Goal: Task Accomplishment & Management: Use online tool/utility

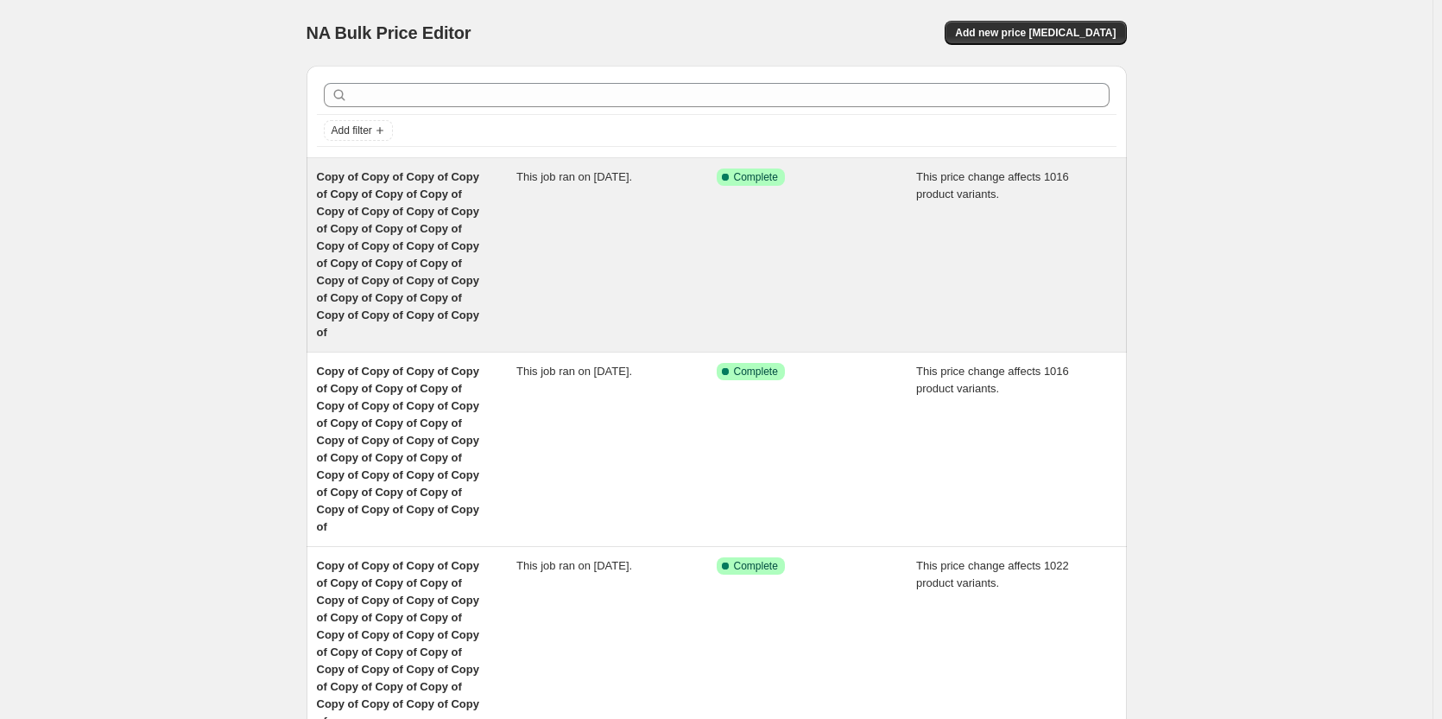
click at [362, 242] on span "Copy of Copy of Copy of Copy of Copy of Copy of Copy of Copy of Copy of Copy of…" at bounding box center [398, 254] width 162 height 168
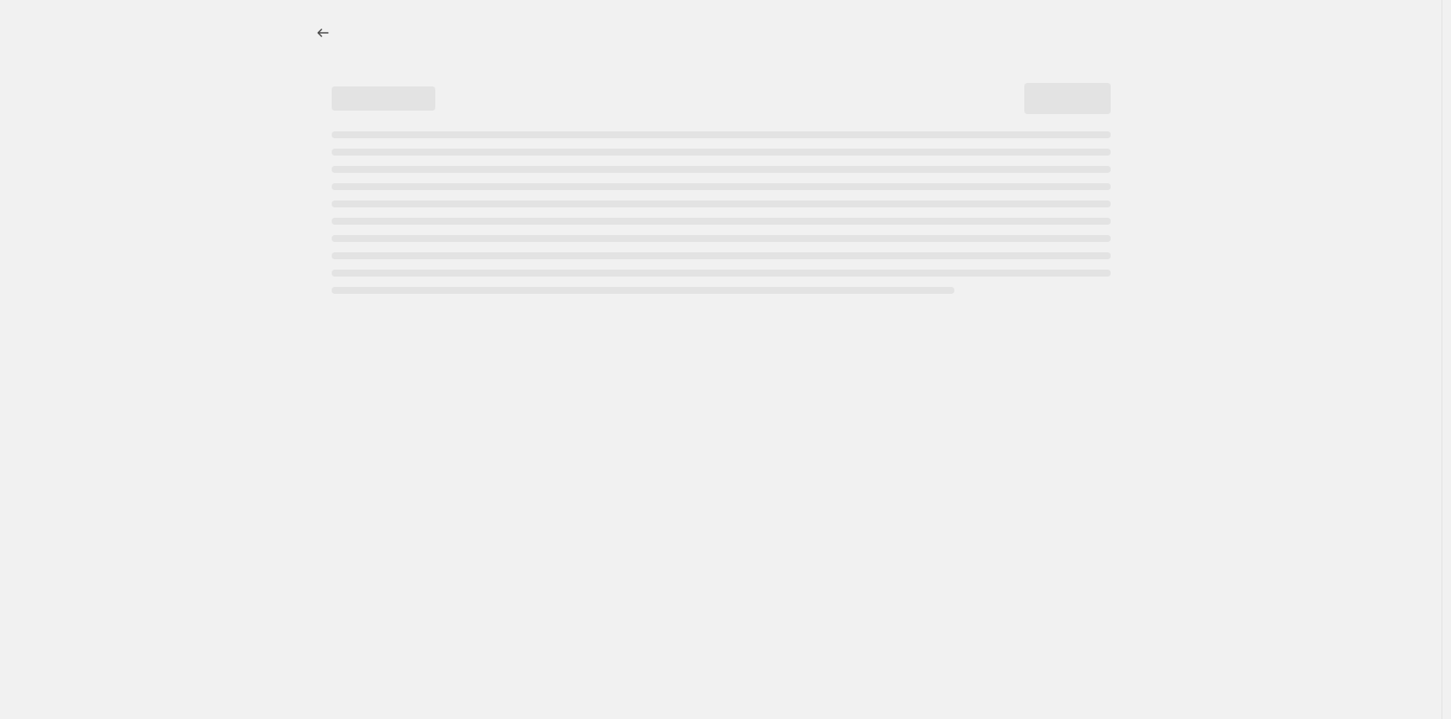
select select "margin"
select select "remove"
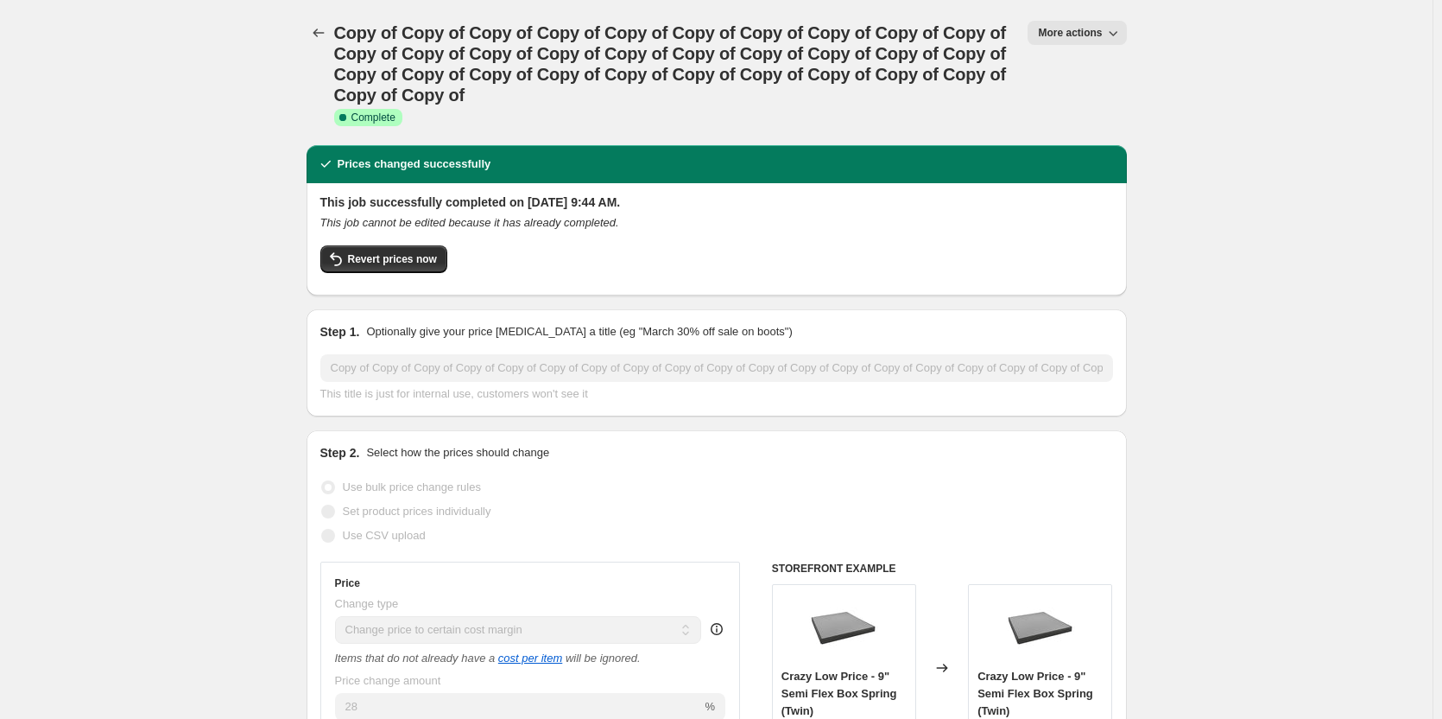
click at [1085, 24] on button "More actions" at bounding box center [1077, 33] width 98 height 24
click at [1087, 95] on span "Copy to new job" at bounding box center [1086, 98] width 80 height 13
select select "margin"
select select "remove"
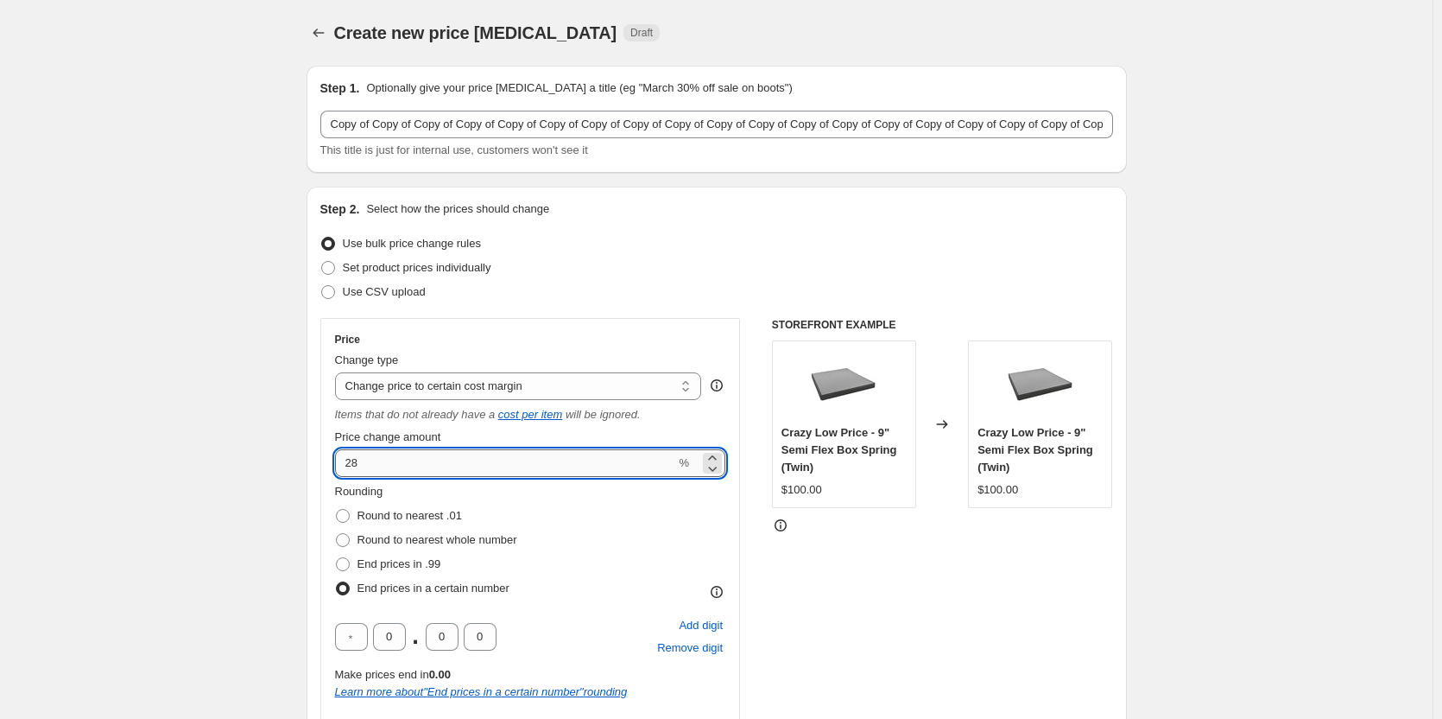
click at [399, 465] on input "28" at bounding box center [505, 463] width 341 height 28
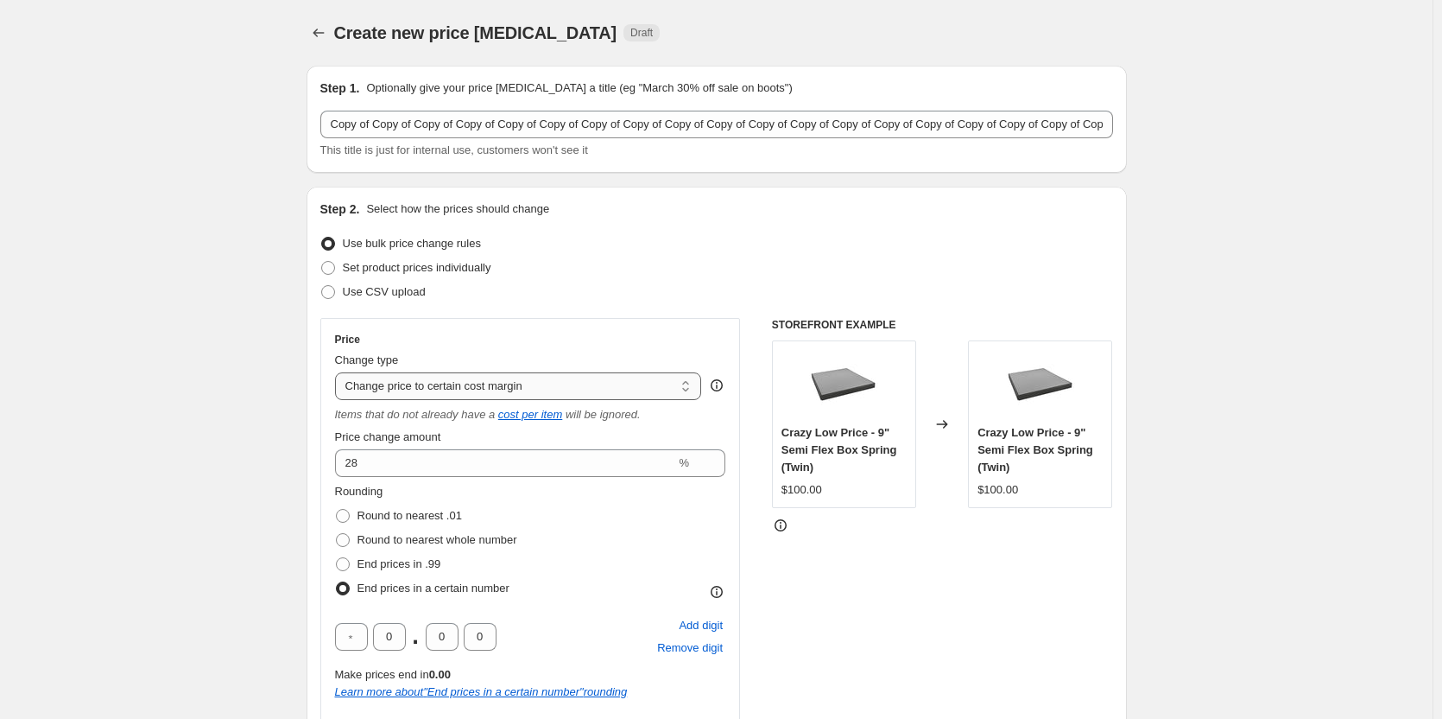
click at [556, 389] on select "Change the price to a certain amount Change the price by a certain amount Chang…" at bounding box center [518, 386] width 367 height 28
select select "pc"
click at [339, 372] on select "Change the price to a certain amount Change the price by a certain amount Chang…" at bounding box center [518, 386] width 367 height 28
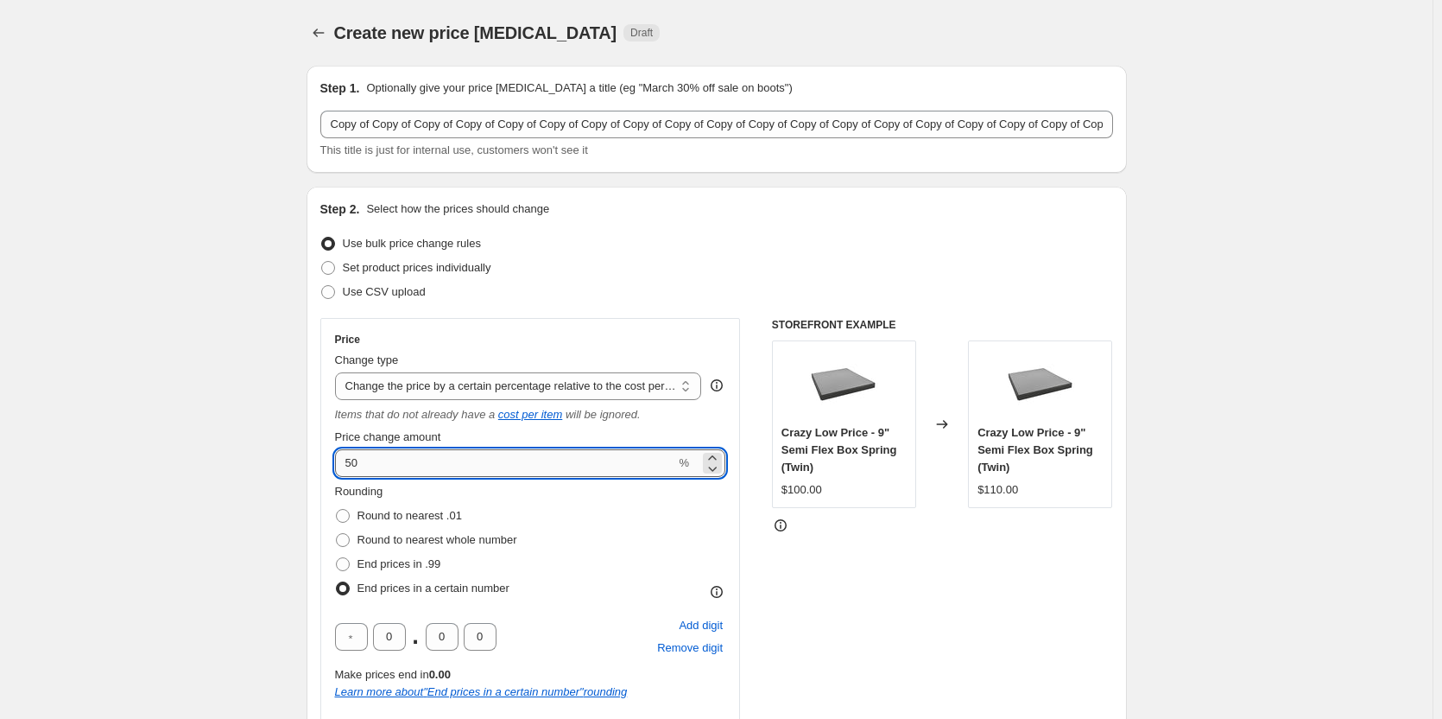
click at [395, 461] on input "50" at bounding box center [505, 463] width 341 height 28
type input "5"
type input "30"
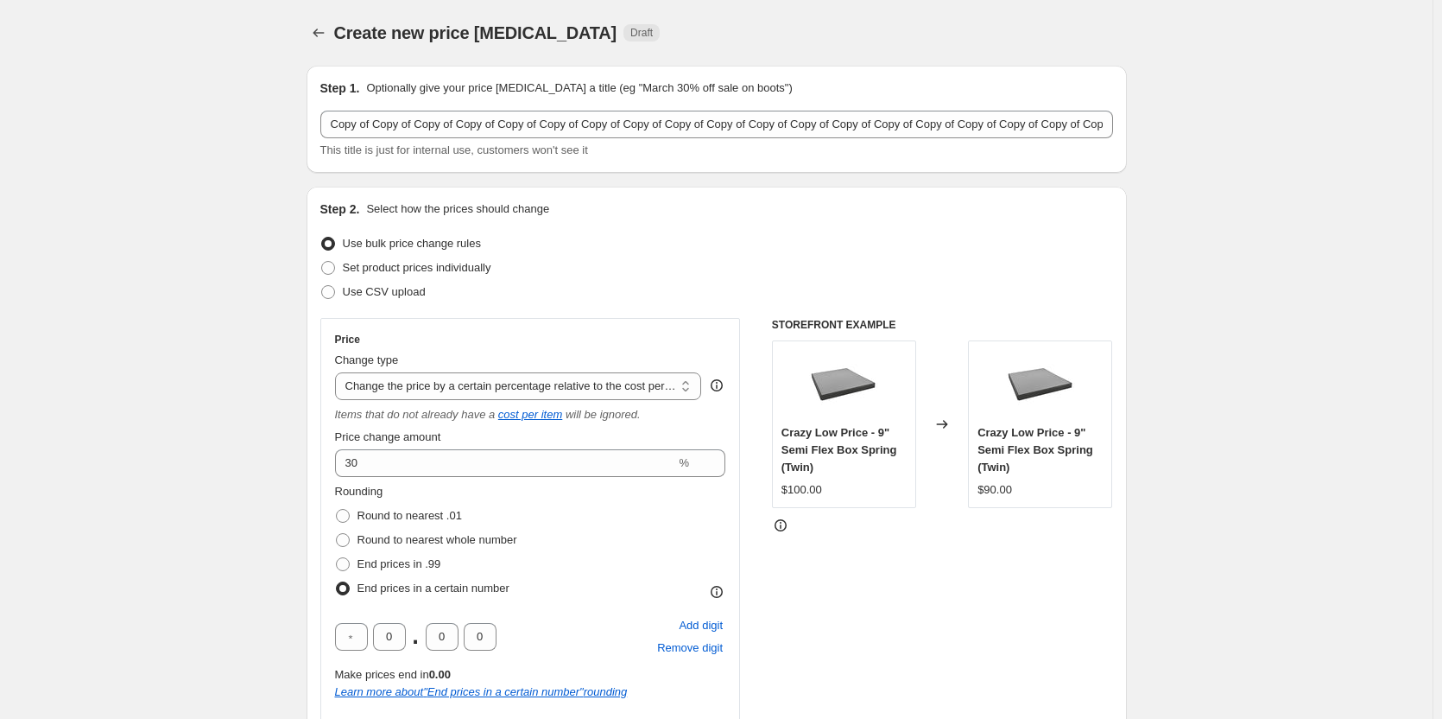
click at [588, 601] on div "Rounding Round to nearest .01 Round to nearest whole number End prices in .99 E…" at bounding box center [530, 611] width 391 height 256
click at [925, 567] on div "STOREFRONT EXAMPLE Crazy Low Price - 9" Semi Flex Box Spring (Twin) $100.00 Cha…" at bounding box center [942, 591] width 341 height 546
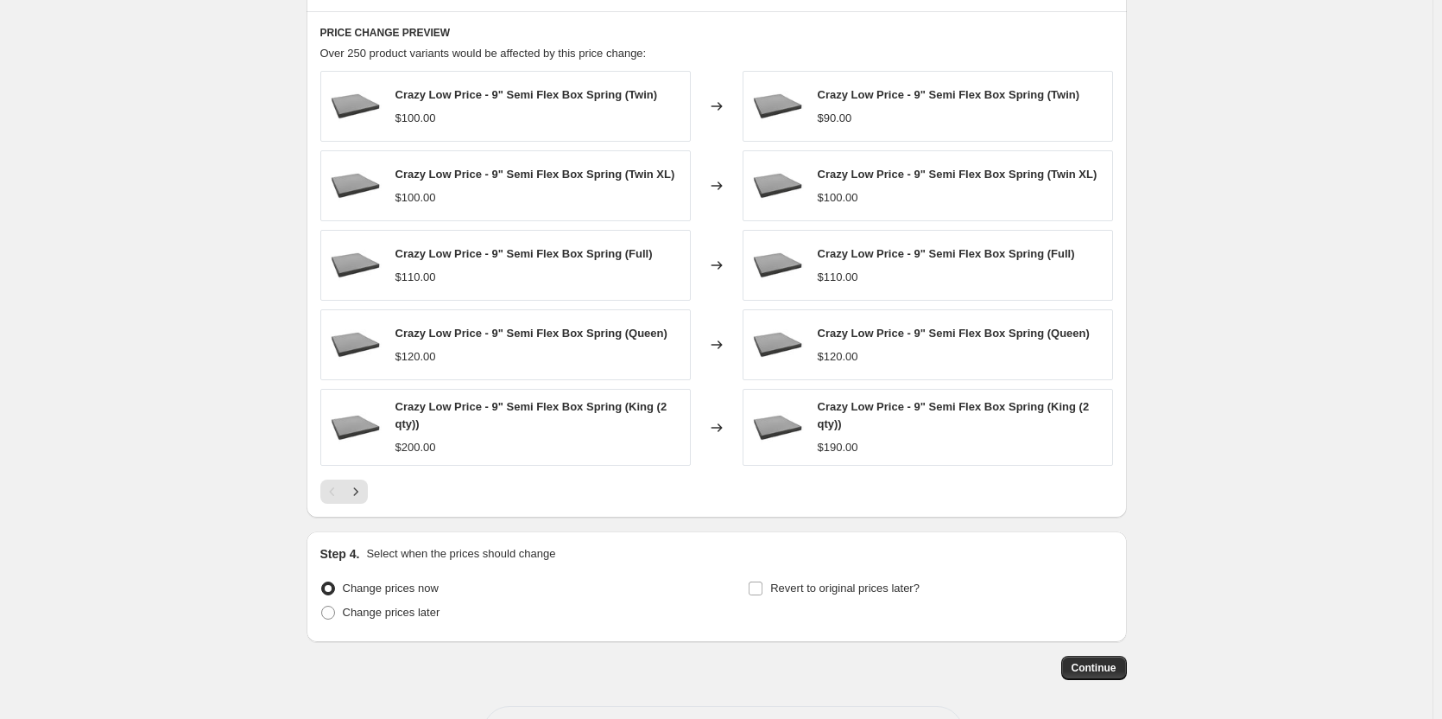
scroll to position [1171, 0]
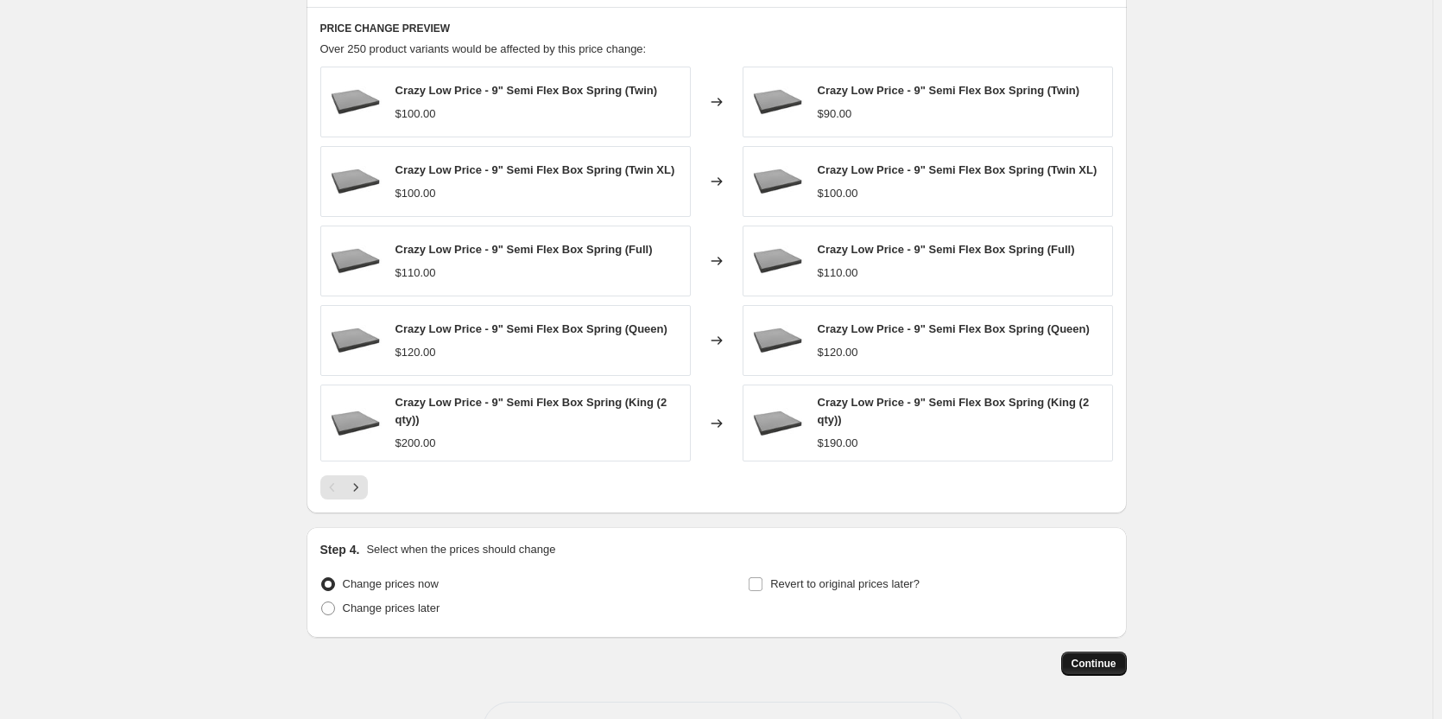
click at [1102, 671] on button "Continue" at bounding box center [1094, 663] width 66 height 24
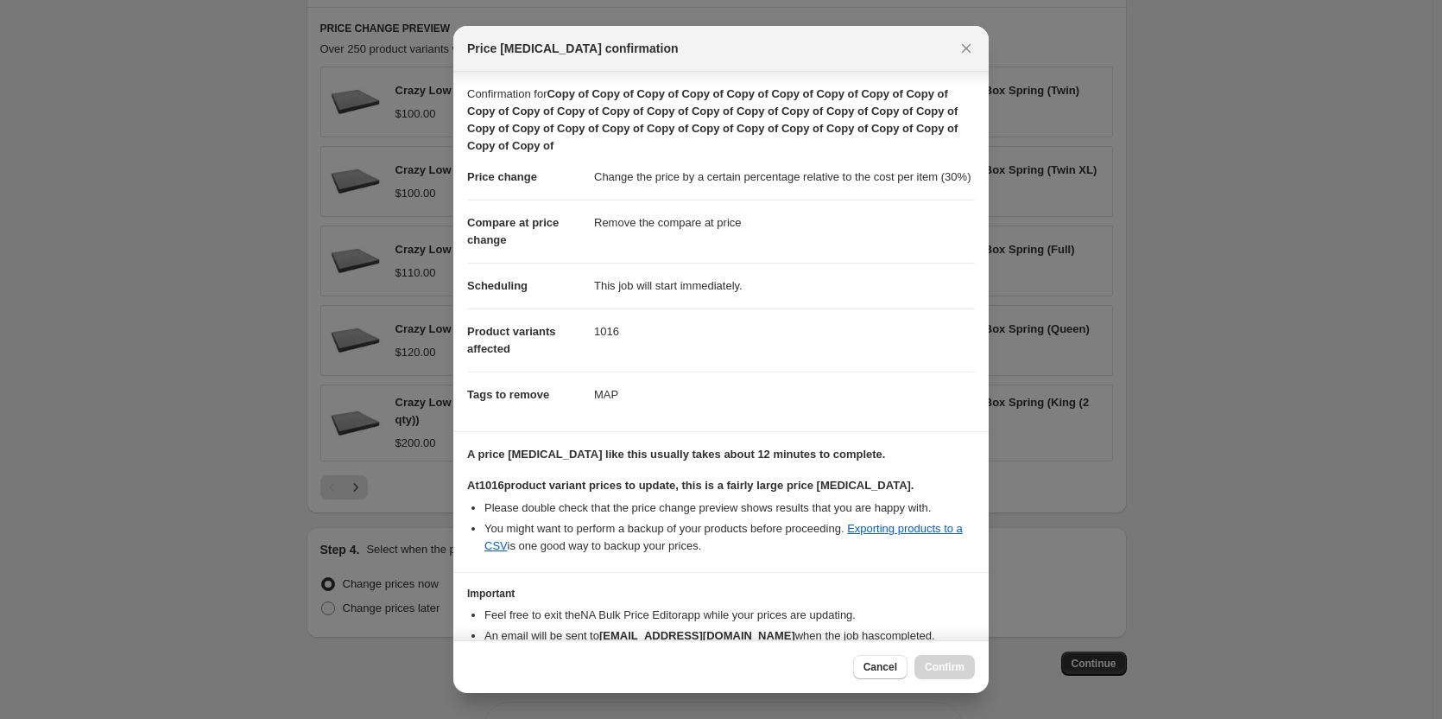
scroll to position [112, 0]
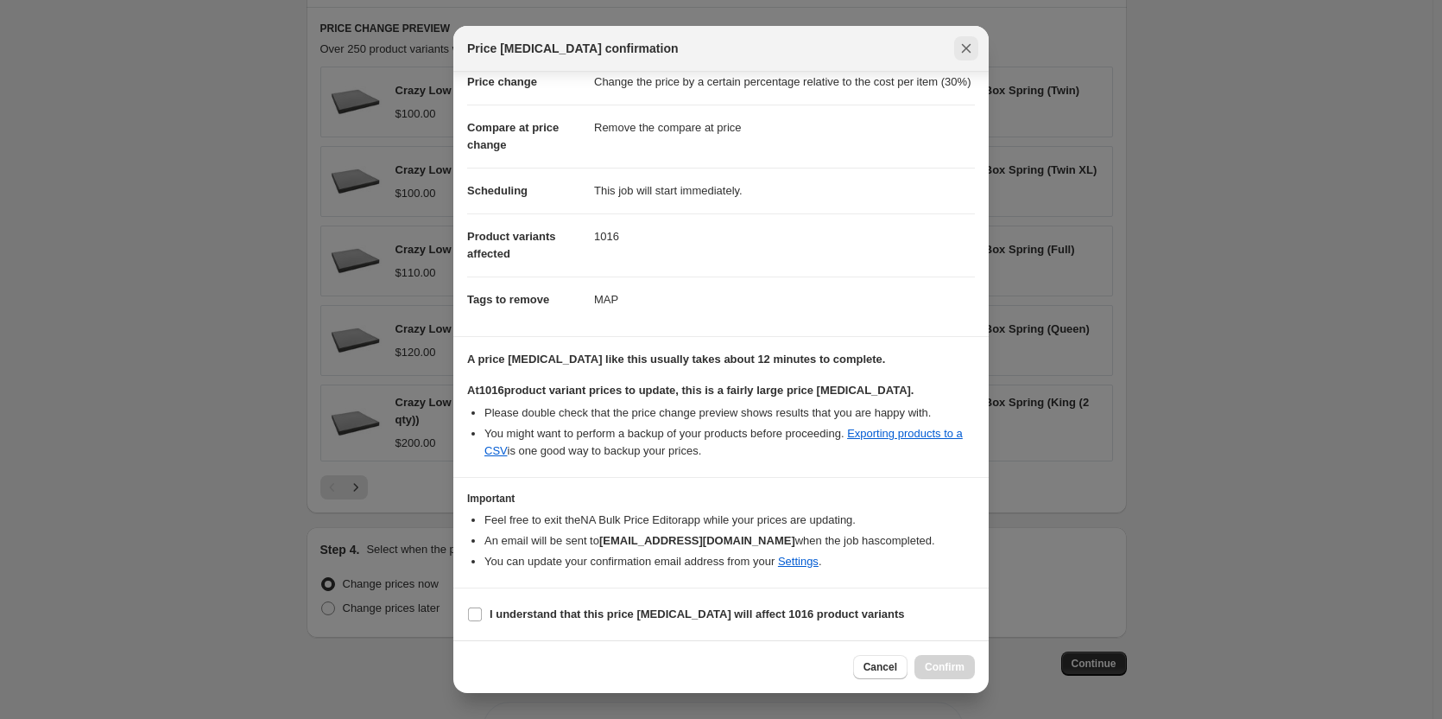
click at [970, 44] on icon "Close" at bounding box center [966, 48] width 9 height 9
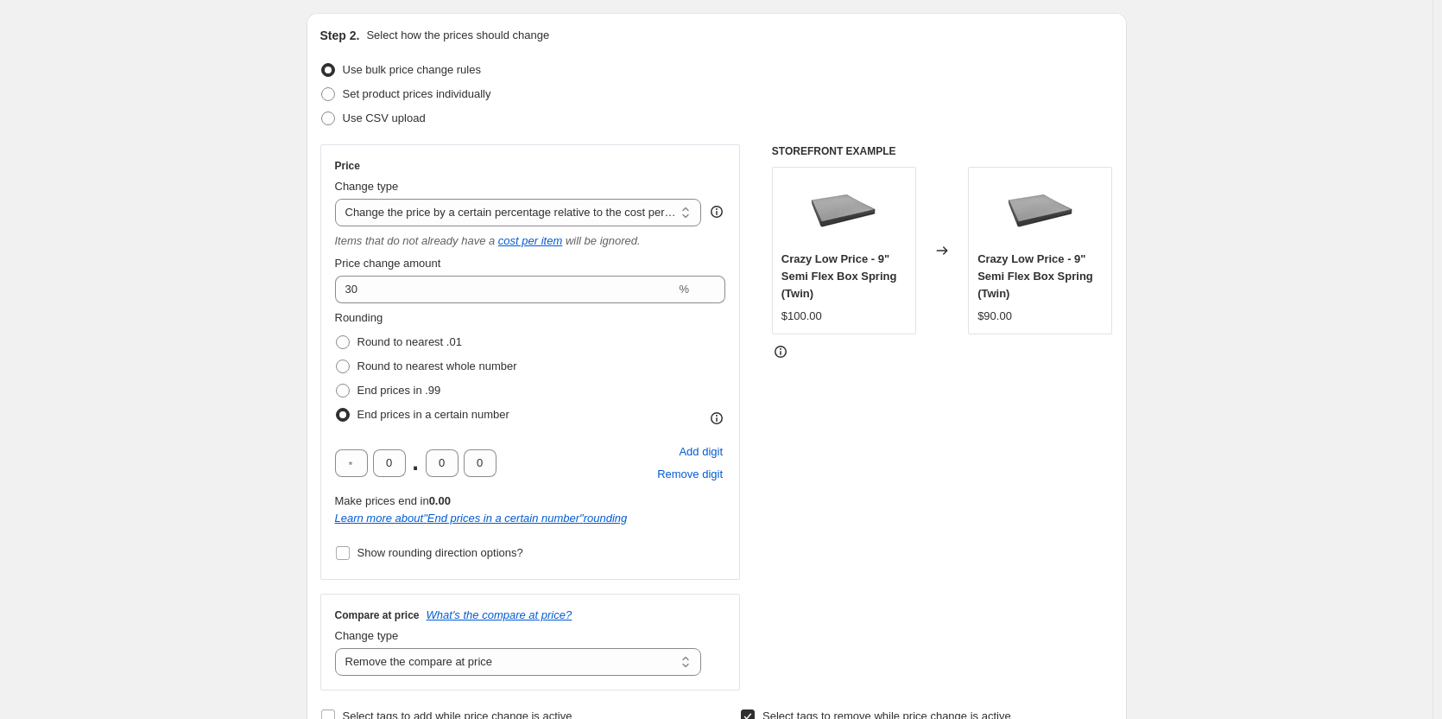
scroll to position [251, 0]
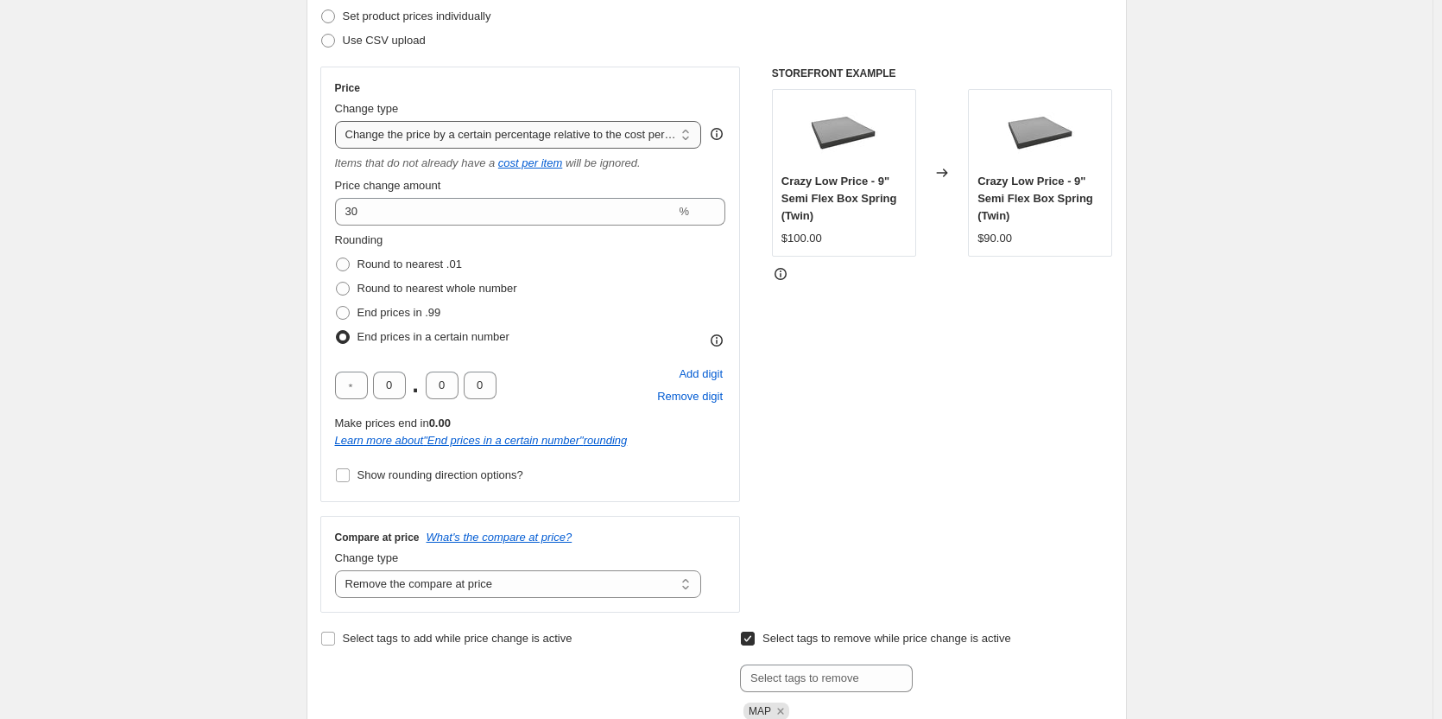
click at [693, 137] on select "Change the price to a certain amount Change the price by a certain amount Chang…" at bounding box center [518, 135] width 367 height 28
select select "margin"
click at [339, 121] on select "Change the price to a certain amount Change the price by a certain amount Chang…" at bounding box center [518, 135] width 367 height 28
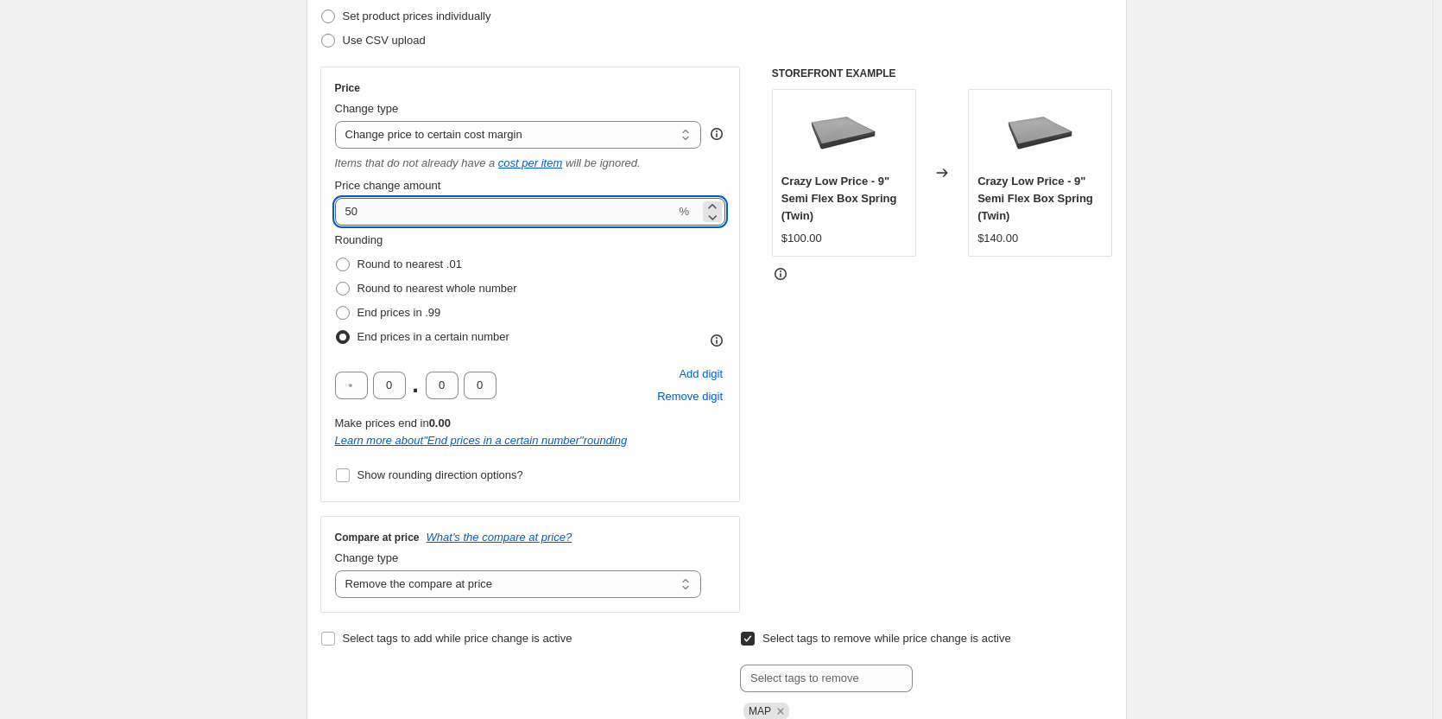
click at [353, 206] on input "50" at bounding box center [505, 212] width 341 height 28
type input "30"
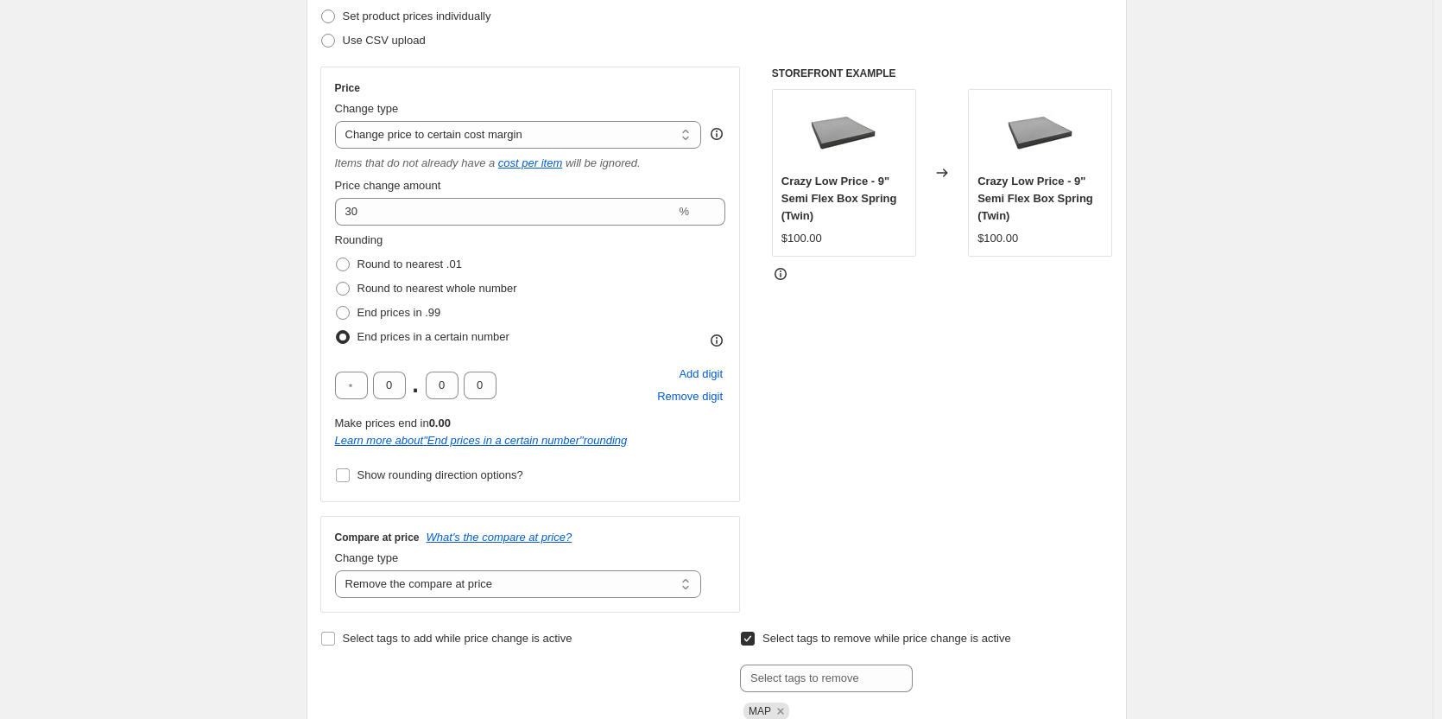
click at [655, 288] on div "Rounding Round to nearest .01 Round to nearest whole number End prices in .99 E…" at bounding box center [530, 289] width 391 height 117
click at [345, 288] on span at bounding box center [343, 289] width 14 height 14
click at [337, 282] on input "Round to nearest whole number" at bounding box center [336, 282] width 1 height 1
radio input "true"
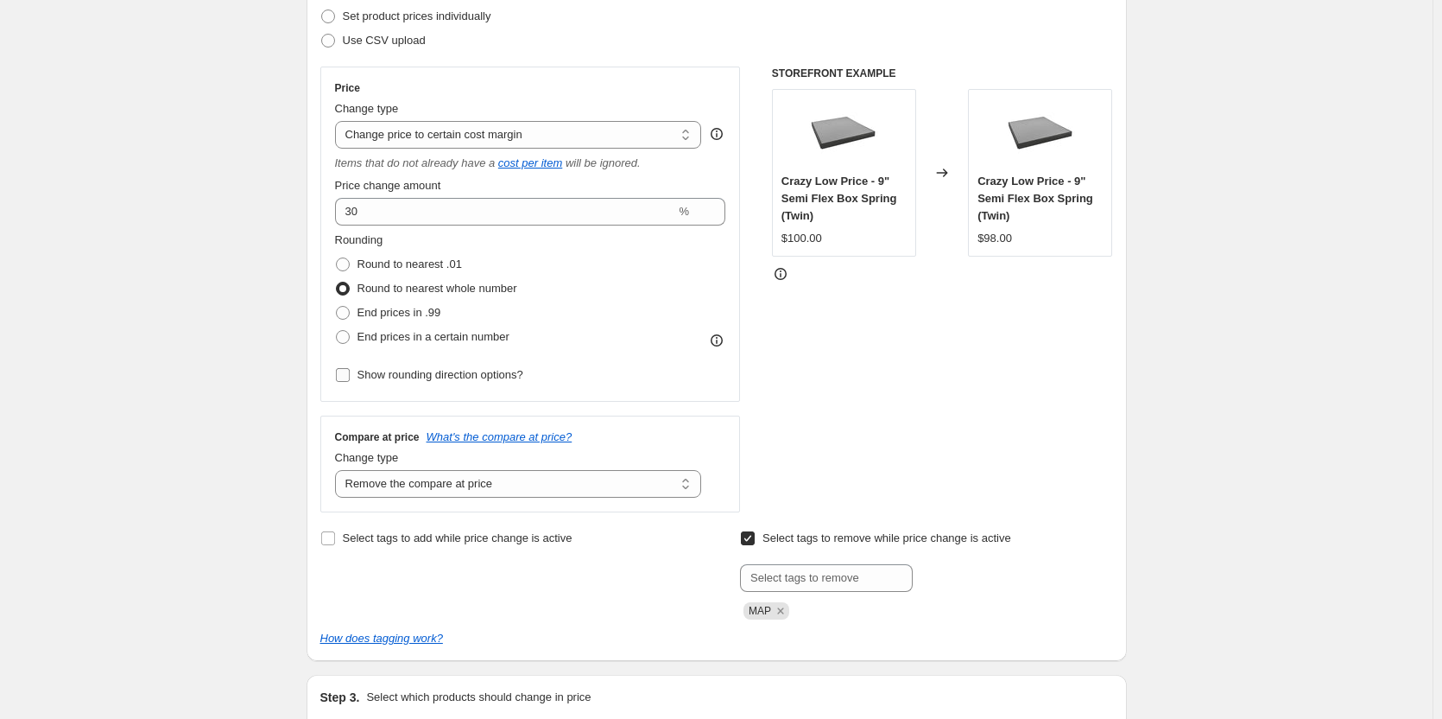
click at [350, 373] on input "Show rounding direction options?" at bounding box center [343, 375] width 14 height 14
checkbox input "true"
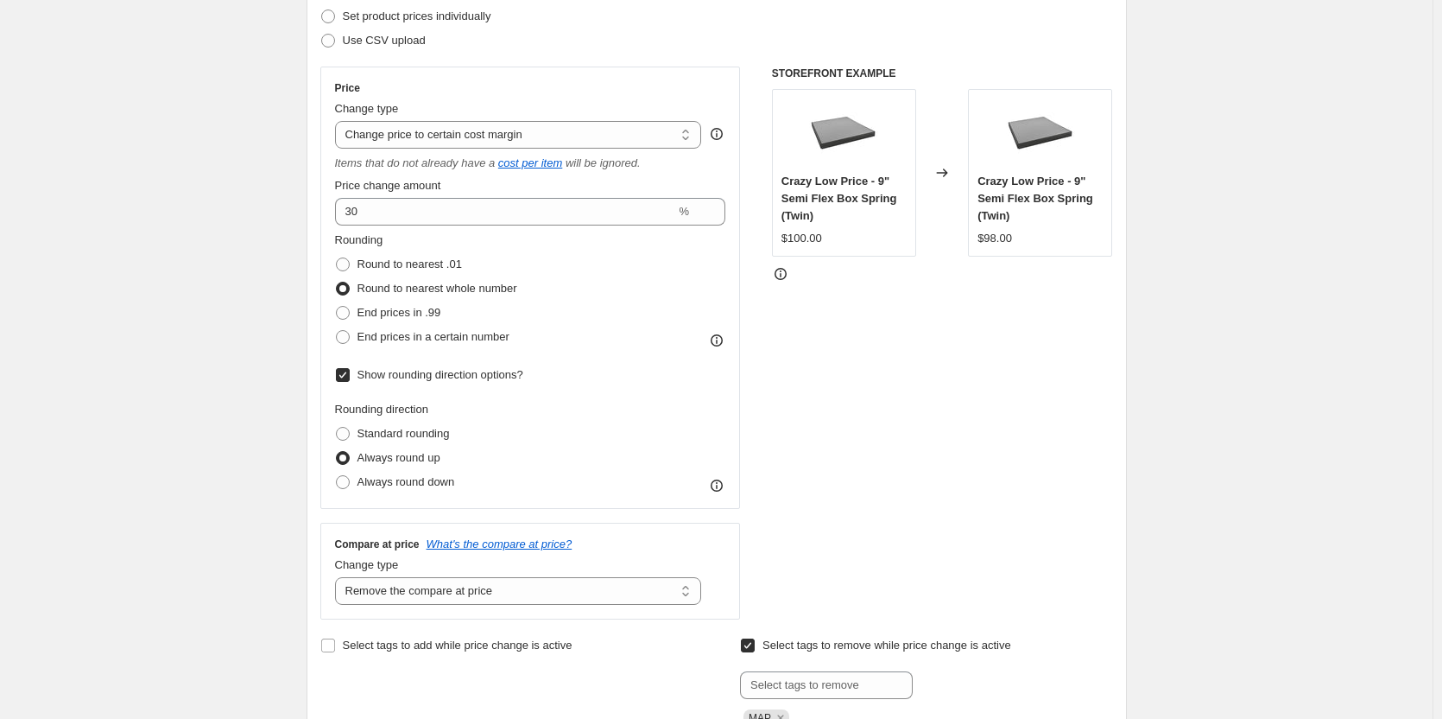
click at [591, 427] on div "Rounding direction Standard rounding Always round up Always round down" at bounding box center [530, 447] width 391 height 93
click at [617, 291] on div "Rounding Round to nearest .01 Round to nearest whole number End prices in .99 E…" at bounding box center [530, 289] width 391 height 117
click at [1002, 380] on div "STOREFRONT EXAMPLE Crazy Low Price - 9" Semi Flex Box Spring (Twin) $100.00 Cha…" at bounding box center [942, 342] width 341 height 553
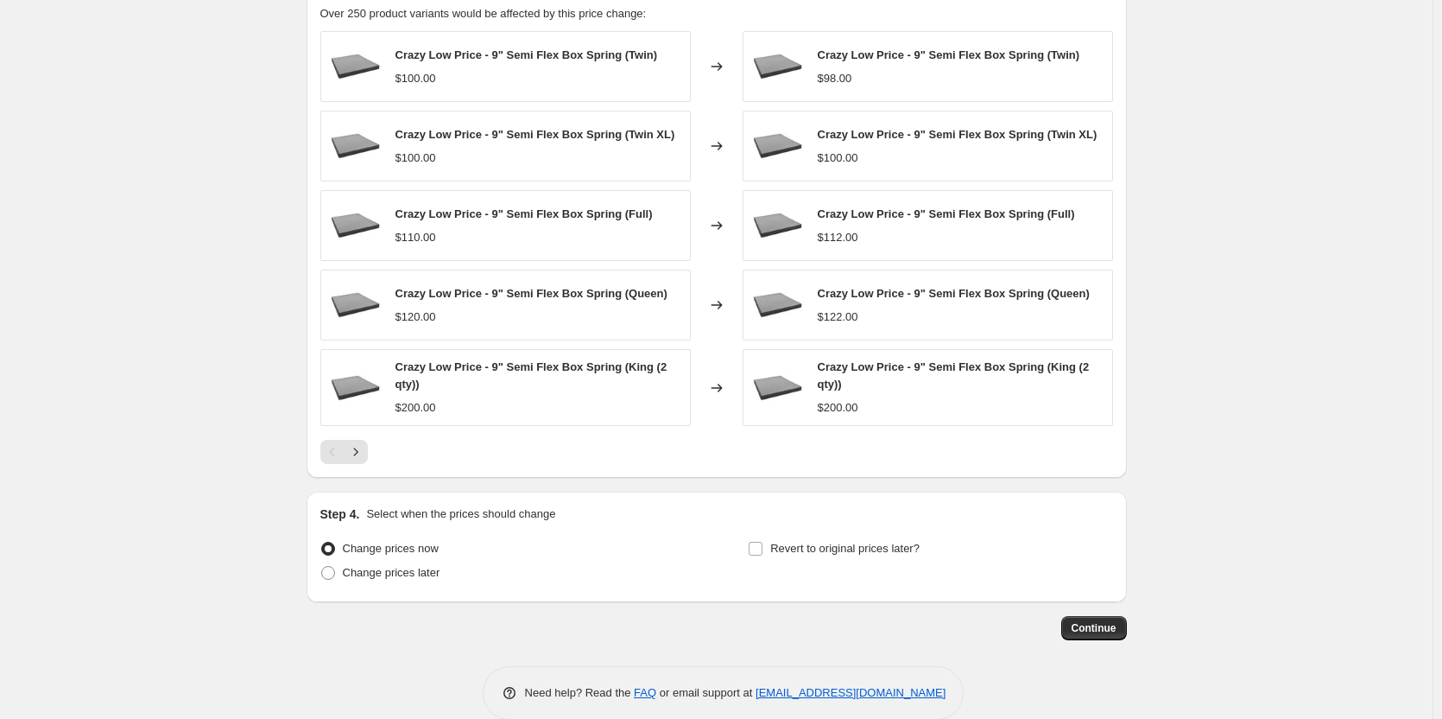
scroll to position [1241, 0]
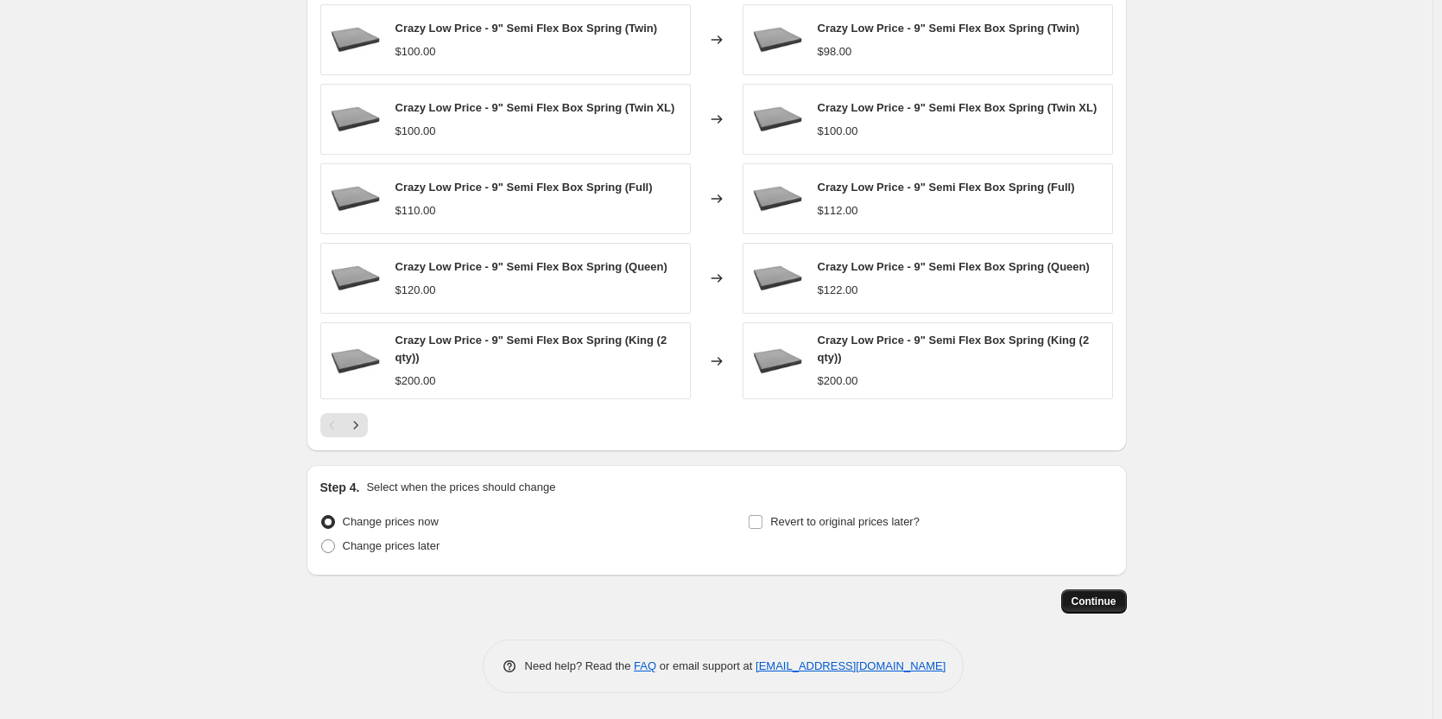
click at [1099, 598] on span "Continue" at bounding box center [1094, 601] width 45 height 14
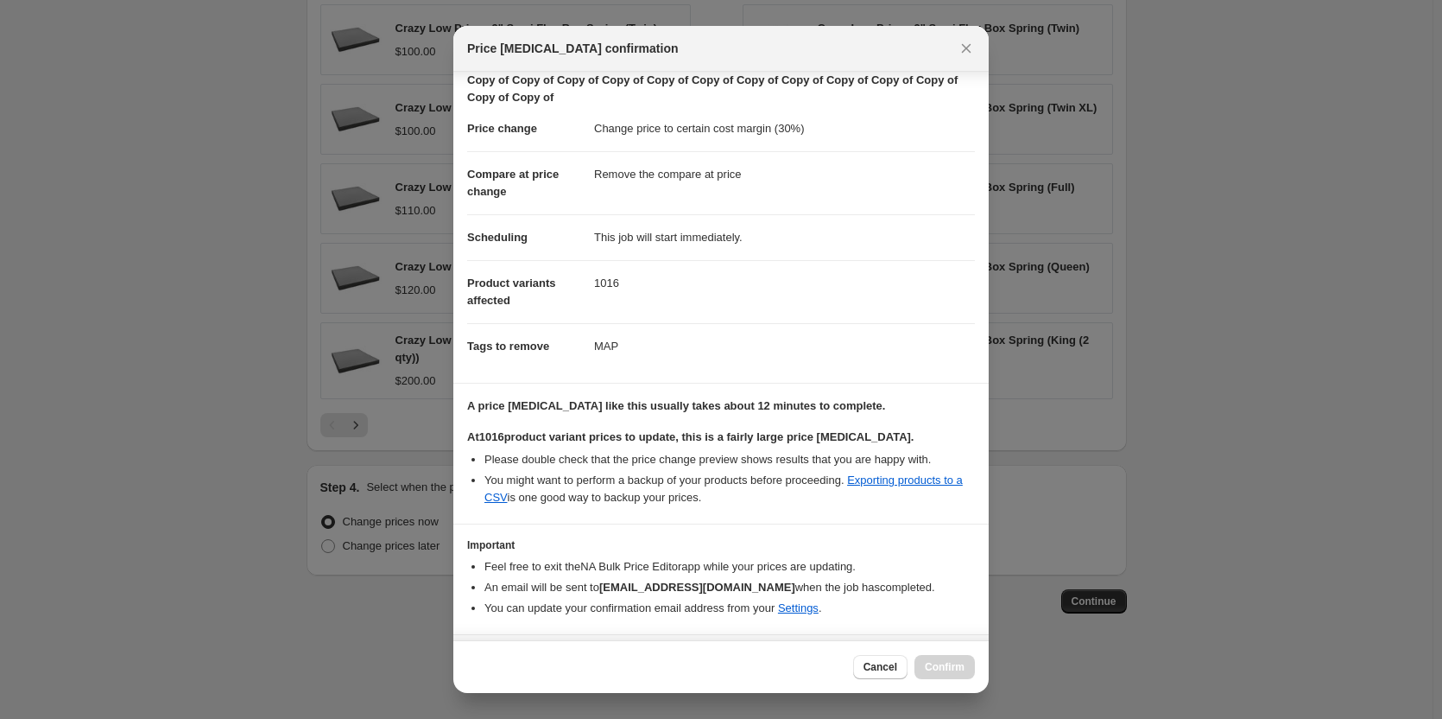
scroll to position [95, 0]
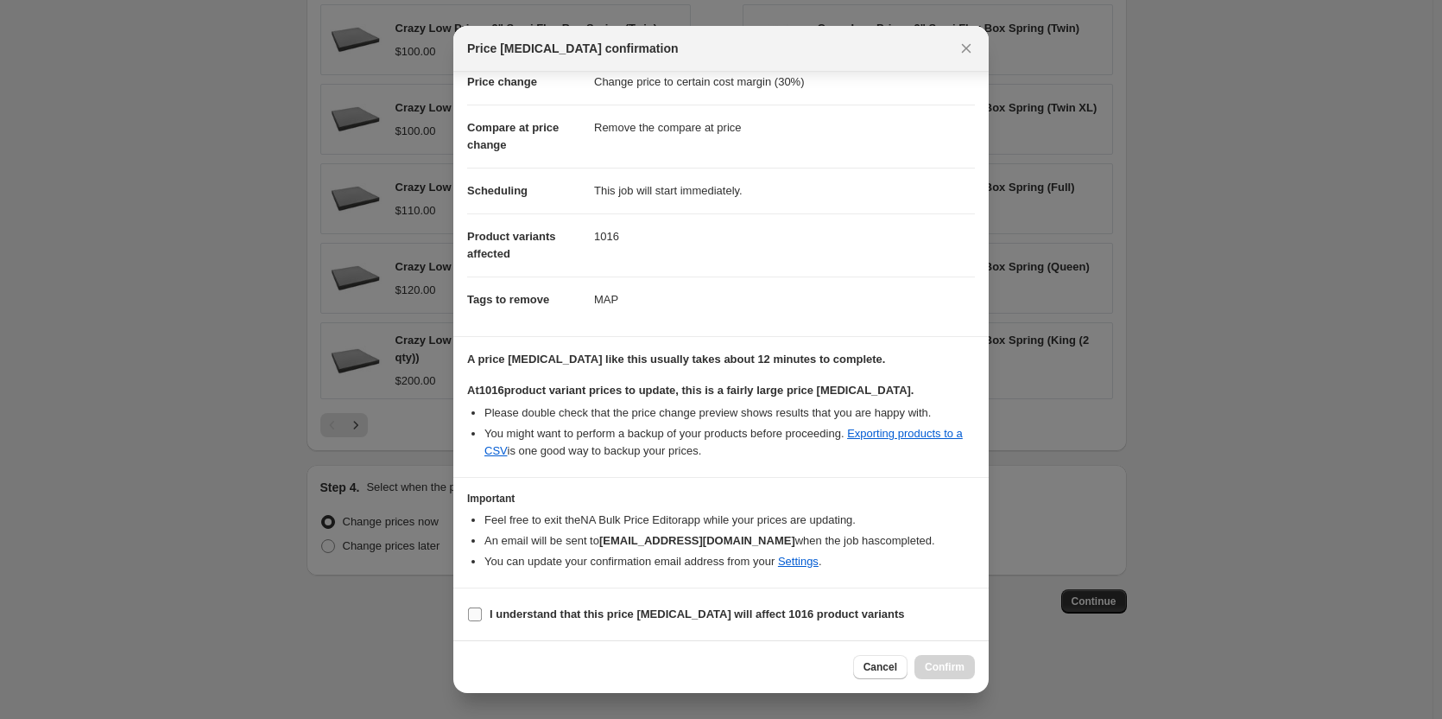
click at [478, 612] on input "I understand that this price [MEDICAL_DATA] will affect 1016 product variants" at bounding box center [475, 614] width 14 height 14
checkbox input "true"
click at [946, 670] on span "Confirm" at bounding box center [945, 667] width 40 height 14
type input "Copy of Copy of Copy of Copy of Copy of Copy of Copy of Copy of Copy of Copy of…"
